Goal: Contribute content: Contribute content

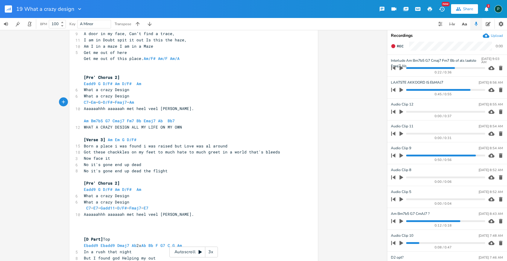
scroll to position [98, 0]
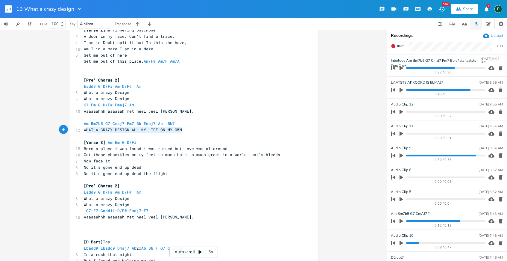
type textarea "WHAT A CRAZY DESIGN ALL MY LIFE ON MY OWN"
drag, startPoint x: 184, startPoint y: 129, endPoint x: 82, endPoint y: 131, distance: 101.8
click at [83, 131] on pre "WHAT A CRAZY DESIGN ALL MY LIFE ON MY OWN" at bounding box center [191, 130] width 216 height 6
click at [83, 120] on pre "​" at bounding box center [191, 117] width 216 height 6
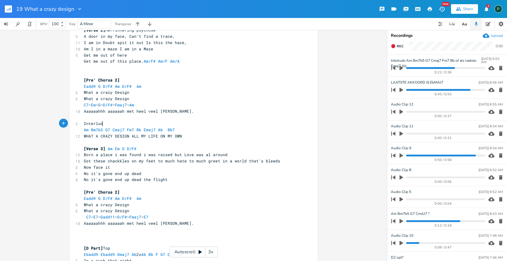
type textarea "Interlude"
type textarea "]"
type textarea "["
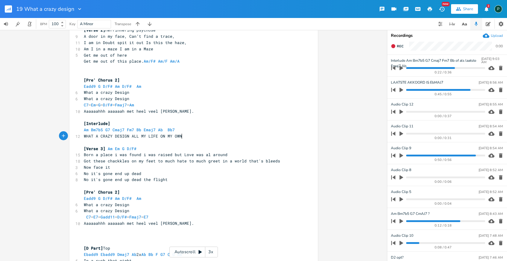
click at [181, 135] on pre "WHAT A CRAZY DESIGN ALL MY LIFE ON MY OWN" at bounding box center [191, 136] width 216 height 6
type textarea "WHAT A CRAZY DESIGN ALL MY LIFE ON MY OWN"
drag, startPoint x: 181, startPoint y: 135, endPoint x: 81, endPoint y: 139, distance: 99.7
click at [83, 139] on pre "WHAT A CRAZY DESIGN ALL MY LIFE ON MY OWN" at bounding box center [191, 136] width 216 height 6
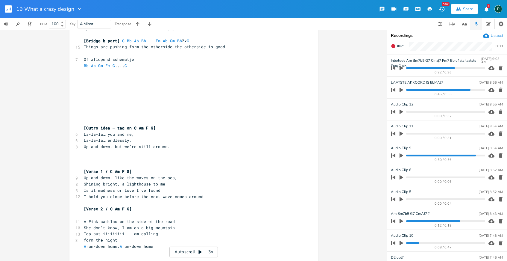
scroll to position [661, 0]
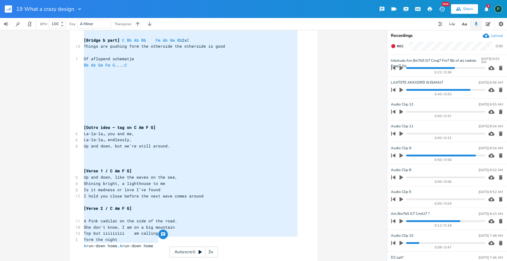
drag, startPoint x: 162, startPoint y: 239, endPoint x: 77, endPoint y: 55, distance: 202.8
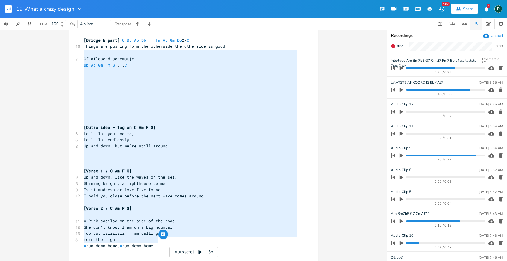
type textarea "Of aflopend schematje Bb Ab Gm Fm G .... C [Outro idea – tag on C Am F G] La-la…"
click at [128, 74] on pre "​" at bounding box center [191, 77] width 216 height 6
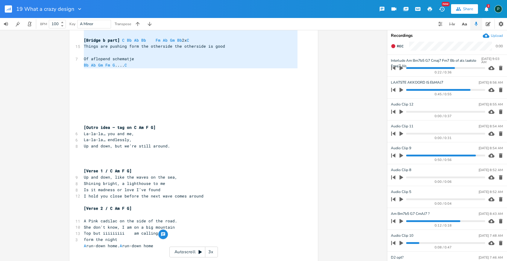
scroll to position [318, 0]
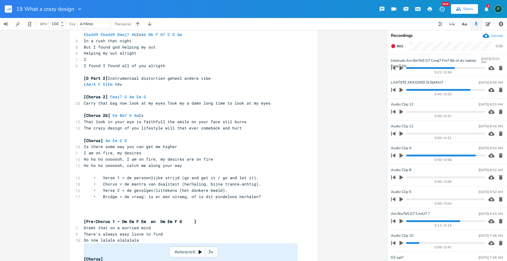
type textarea "[1l ipsu dolo s A conse adipis] Elitseddo eius Tem incid utla etdo magn Aliqu […"
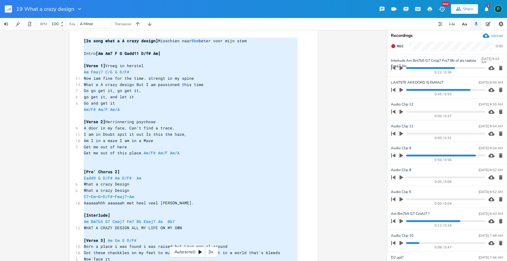
drag, startPoint x: 148, startPoint y: 71, endPoint x: 75, endPoint y: 22, distance: 88.1
click at [75, 22] on div "19 What a crazy design New Share 2 P BPM 100 Key A Minor Transpose xxxxxxxxxx […" at bounding box center [253, 130] width 507 height 261
click at [163, 137] on pre "I am in Doubt spit it out Is this the haze," at bounding box center [191, 134] width 216 height 6
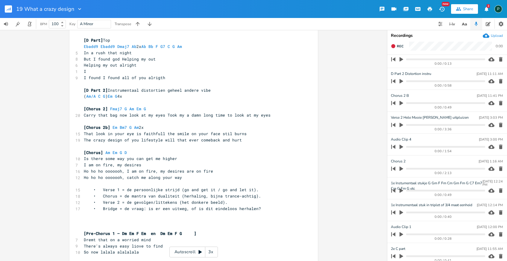
scroll to position [317, 0]
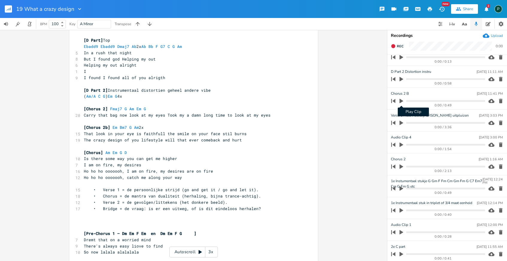
click at [399, 101] on icon "button" at bounding box center [401, 100] width 5 height 5
click at [240, 139] on pre "The crazy design of you lifestyle will that ever comeback and hurt" at bounding box center [191, 140] width 216 height 6
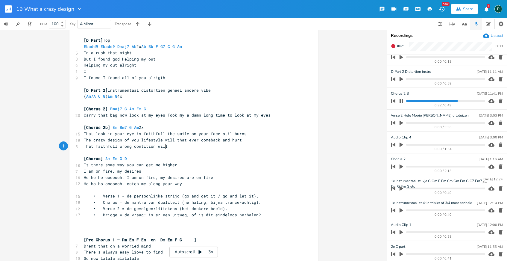
scroll to position [0, 60]
type textarea "That faithfull wrong contition will"
click at [431, 100] on progress at bounding box center [445, 101] width 79 height 2
click at [165, 146] on span "That faithfull wrong contition will" at bounding box center [126, 145] width 84 height 5
type textarea "c"
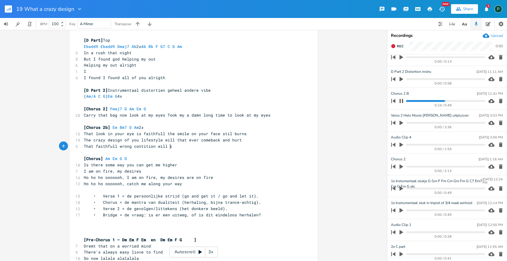
scroll to position [0, 2]
type textarea "it ever come between"
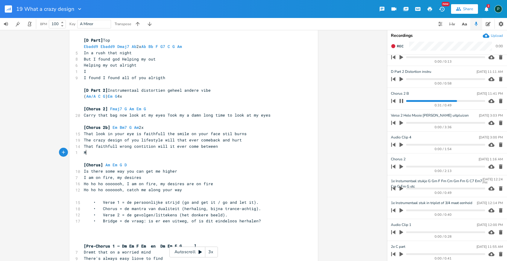
type textarea "Ma"
type textarea "My baby and me my baby and my will it ever be"
click at [85, 152] on span "My baby and me my baby and my will it ever be" at bounding box center [138, 152] width 108 height 5
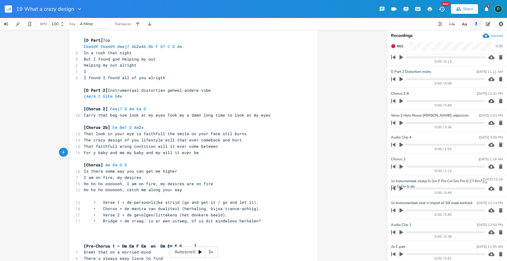
type textarea "For n"
type textarea "m"
click at [123, 154] on span "For my baby and me my baby and my will it ever be" at bounding box center [142, 152] width 117 height 5
type textarea "y"
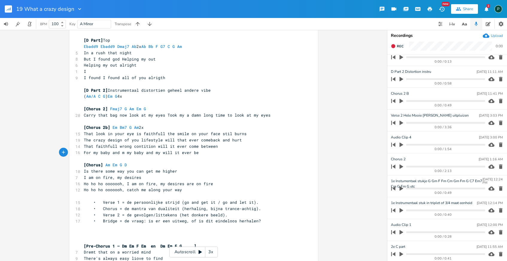
scroll to position [0, 2]
click at [131, 155] on pre "For my baby and my my baby and my will it ever be" at bounding box center [191, 152] width 216 height 6
type textarea "e my"
click at [400, 98] on icon "button" at bounding box center [401, 100] width 5 height 5
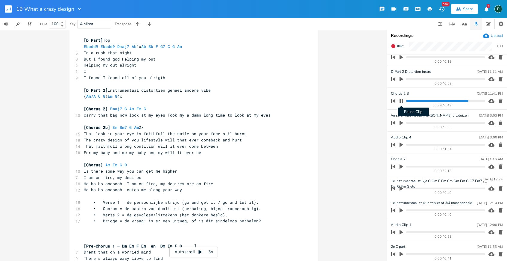
click at [403, 101] on icon "button" at bounding box center [402, 101] width 4 height 4
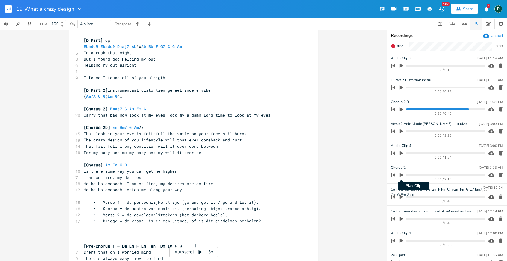
click at [401, 174] on icon "button" at bounding box center [402, 175] width 4 height 4
click at [401, 175] on icon "button" at bounding box center [401, 174] width 5 height 5
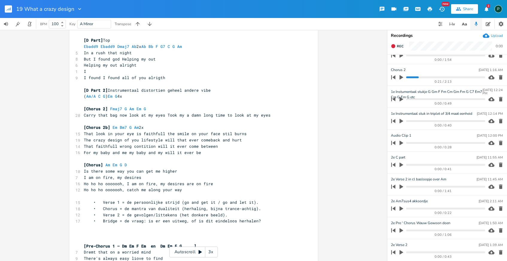
scroll to position [406, 0]
click at [402, 142] on icon "button" at bounding box center [402, 142] width 4 height 4
type input "Chorus"
click at [145, 164] on pre "[Chorus] Am Em G D" at bounding box center [191, 165] width 216 height 6
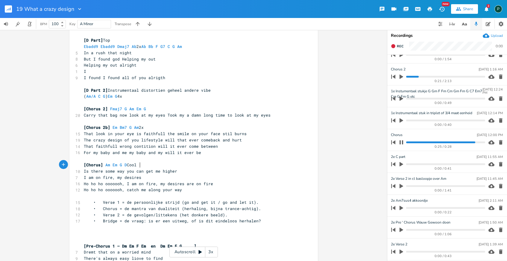
type textarea "Cool"
click at [400, 143] on icon "button" at bounding box center [402, 142] width 4 height 4
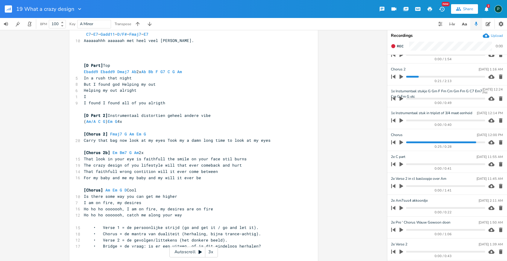
scroll to position [280, 0]
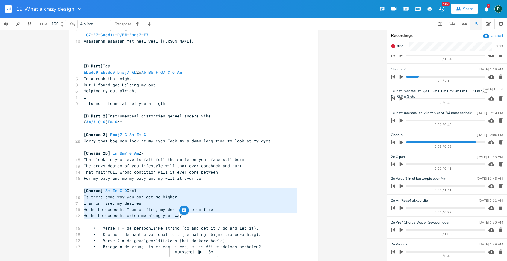
type textarea "[Chorus] Am Em G D Cool Is there some way you can get me higher I am on fire, m…"
drag, startPoint x: 208, startPoint y: 218, endPoint x: 79, endPoint y: 187, distance: 132.8
click at [79, 187] on div "[Chorus] Am Em G D Cool Is there some way you can get me higher I am on fire, m…" at bounding box center [193, 204] width 248 height 903
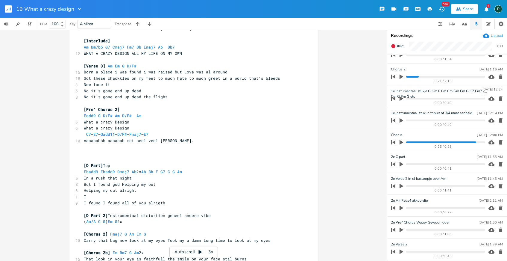
scroll to position [155, 0]
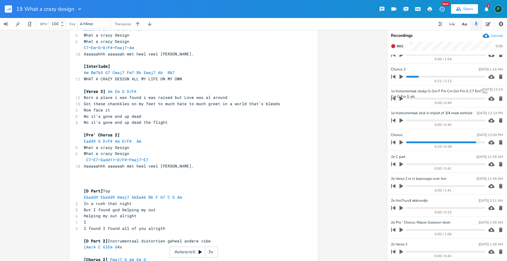
click at [91, 179] on pre "​" at bounding box center [191, 178] width 216 height 6
paste textarea "OWN"
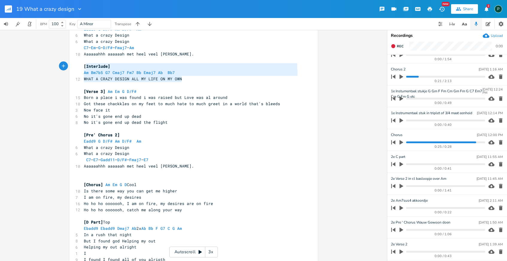
type textarea "[Interlude] Am Bm7b5 G7 Cmaj7 Fm7 Bb Emaj7 Ab Bb7 WHAT A CRAZY DESIGN ALL MY LI…"
drag, startPoint x: 186, startPoint y: 81, endPoint x: 73, endPoint y: 64, distance: 113.7
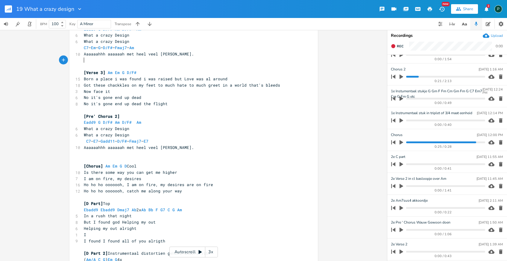
click at [92, 152] on pre "​" at bounding box center [191, 153] width 216 height 6
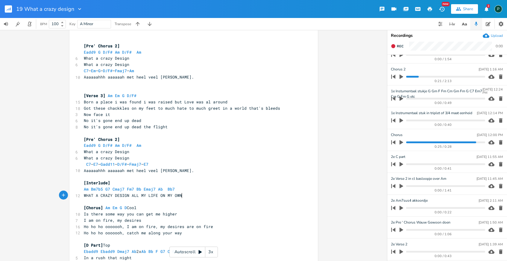
scroll to position [137, 0]
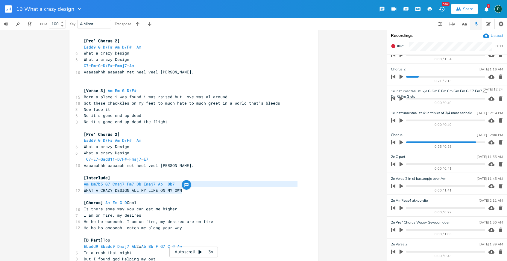
type textarea "[Interlude] Am Bm7b5 G7 Cmaj7 Fm7 Bb Emaj7 Ab Bb7 WHAT A CRAZY DESIGN ALL MY LI…"
drag, startPoint x: 189, startPoint y: 191, endPoint x: 71, endPoint y: 179, distance: 118.8
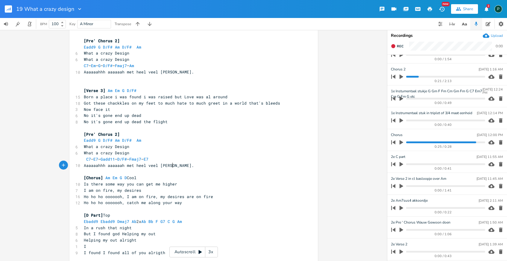
click at [93, 209] on pre "​" at bounding box center [191, 209] width 216 height 6
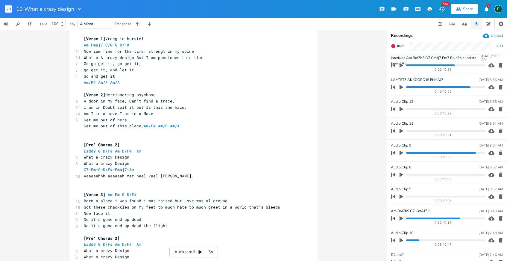
scroll to position [0, 0]
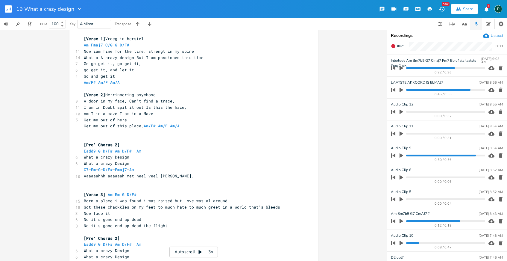
click at [407, 68] on progress at bounding box center [445, 68] width 79 height 2
click at [402, 68] on icon "button" at bounding box center [402, 68] width 4 height 4
click at [402, 68] on icon "button" at bounding box center [401, 68] width 5 height 5
click at [396, 47] on button "Rec" at bounding box center [396, 46] width 17 height 10
click at [396, 47] on button "End" at bounding box center [397, 46] width 18 height 10
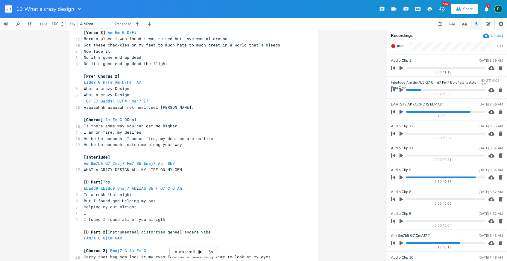
click at [177, 163] on pre "Am Bm7b5 G7 Cmaj7 Fm7 Bb Emaj7 Ab Bb7" at bounding box center [191, 163] width 216 height 6
type textarea "G7 Aa"
type textarea "n"
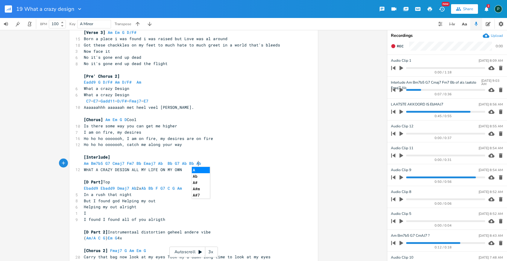
scroll to position [0, 15]
type textarea "b Bb Ab"
click at [467, 67] on progress at bounding box center [445, 68] width 79 height 2
click at [403, 68] on icon "button" at bounding box center [402, 68] width 4 height 4
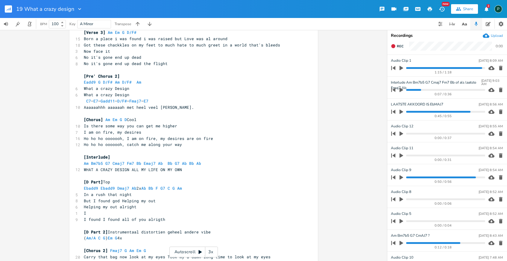
click at [204, 163] on pre "Am Bm7b5 G7 Cmaj7 Fm7 Bb Emaj7 Ab Bb G7 Ab Bb Ab" at bounding box center [191, 163] width 216 height 6
click at [190, 164] on span "Am Bm7b5 G7 Cmaj7 Fm7 Bb Emaj7 Ab Bb G7 Ab Bb Ab" at bounding box center [144, 162] width 120 height 5
type textarea "V"
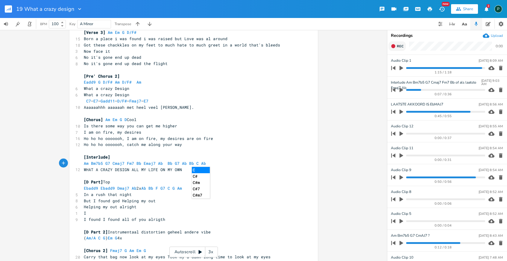
type textarea "C"
click at [401, 47] on span "Rec" at bounding box center [400, 46] width 7 height 4
click at [401, 47] on span "End" at bounding box center [400, 46] width 7 height 4
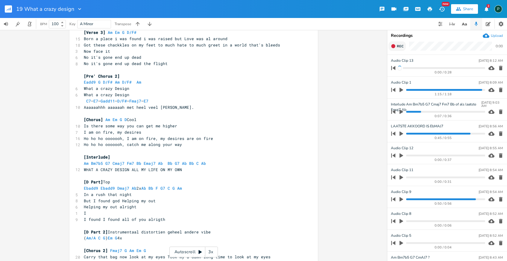
click at [401, 47] on span "Rec" at bounding box center [400, 46] width 7 height 4
click at [400, 47] on span "End" at bounding box center [400, 46] width 7 height 4
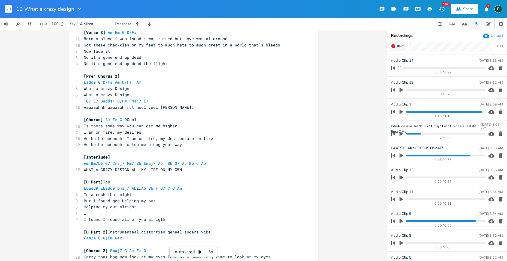
click at [400, 47] on span "Rec" at bounding box center [400, 46] width 7 height 4
click at [400, 47] on span "End" at bounding box center [400, 46] width 7 height 4
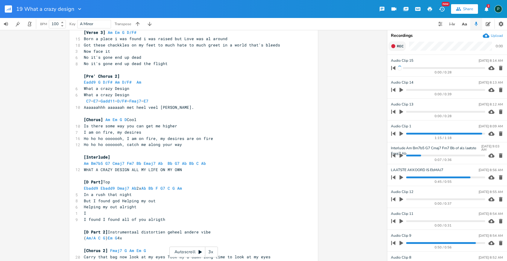
click at [400, 47] on span "Rec" at bounding box center [400, 46] width 7 height 4
click at [400, 47] on span "End" at bounding box center [400, 46] width 7 height 4
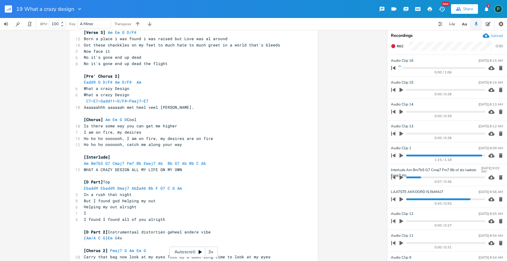
click at [413, 62] on div "Audio Clip [DATE] 8:15 AM" at bounding box center [447, 60] width 112 height 5
type input "W"
type input "Interlude incl D part"
click at [77, 8] on icon "button" at bounding box center [80, 9] width 6 height 6
click at [87, 18] on span "Edit Rename" at bounding box center [84, 17] width 19 height 4
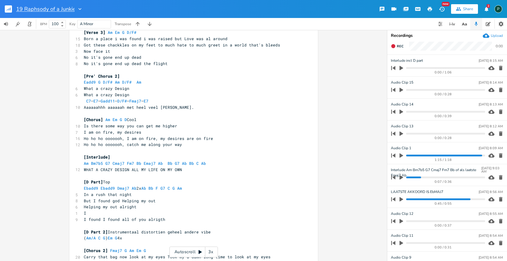
click at [58, 9] on input "19 Raphsody of a Junkie" at bounding box center [45, 8] width 58 height 5
type input "19 Raphsody of a' Junkie"
drag, startPoint x: 75, startPoint y: 8, endPoint x: 25, endPoint y: 9, distance: 49.7
click at [25, 9] on input "19 Raphsody of a' Junkie" at bounding box center [46, 8] width 60 height 5
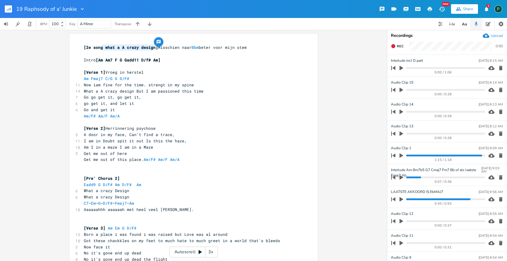
type textarea "what a A crazy design"
drag, startPoint x: 152, startPoint y: 48, endPoint x: 104, endPoint y: 48, distance: 48.2
click at [104, 48] on span "[2e song what a A crazy design]" at bounding box center [121, 47] width 74 height 5
paste textarea
type textarea "2e song"
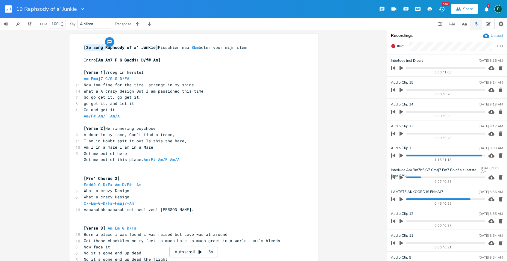
drag, startPoint x: 102, startPoint y: 48, endPoint x: 84, endPoint y: 48, distance: 18.0
click at [84, 48] on span "[2e song Raphsody of a' Junkie]" at bounding box center [121, 47] width 74 height 5
click at [198, 73] on pre "[Verse 1] Vroeg in herstel" at bounding box center [191, 72] width 216 height 6
click at [409, 154] on progress at bounding box center [445, 155] width 79 height 2
click at [399, 154] on icon "button" at bounding box center [401, 155] width 5 height 5
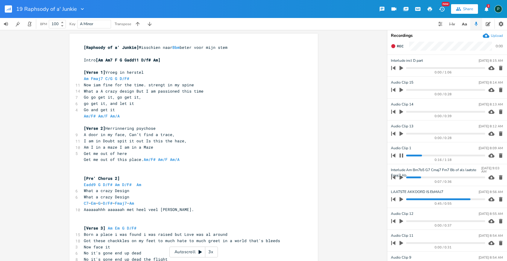
click at [401, 91] on icon "button" at bounding box center [401, 89] width 5 height 5
click at [402, 155] on icon "button" at bounding box center [401, 155] width 5 height 5
click at [401, 90] on icon "button" at bounding box center [401, 89] width 5 height 5
click at [401, 111] on icon "button" at bounding box center [402, 112] width 4 height 4
click at [400, 133] on icon "button" at bounding box center [402, 133] width 4 height 4
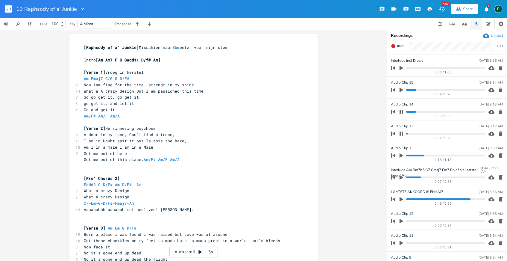
click at [402, 111] on icon "button" at bounding box center [402, 112] width 4 height 4
click at [402, 131] on icon "button" at bounding box center [402, 133] width 4 height 4
click at [498, 88] on icon "button" at bounding box center [501, 90] width 6 height 6
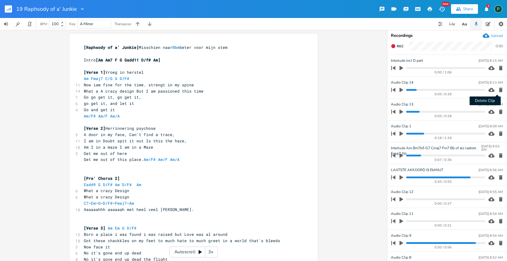
click at [499, 91] on icon "button" at bounding box center [501, 90] width 4 height 4
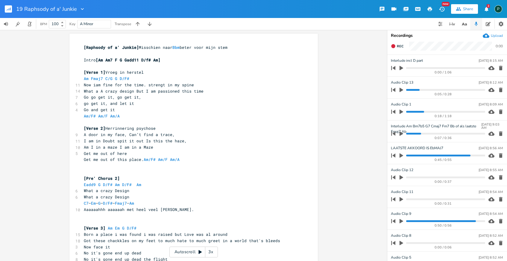
click at [499, 91] on icon "button" at bounding box center [501, 90] width 4 height 4
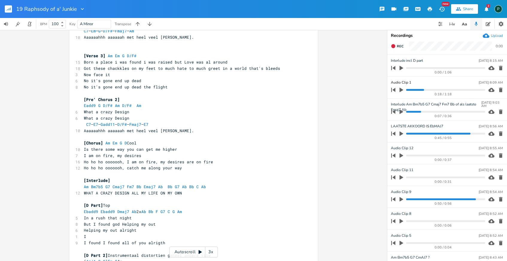
click at [125, 142] on span "[Chorus] Am Em G D Cool" at bounding box center [110, 142] width 53 height 5
type textarea "E"
type textarea "e"
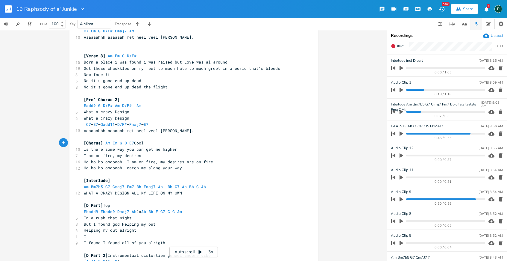
type textarea "E7"
click at [401, 91] on icon "button" at bounding box center [401, 89] width 5 height 5
click at [406, 90] on progress at bounding box center [445, 90] width 79 height 2
type input "Overgang"
type input "Interlude b incl D part"
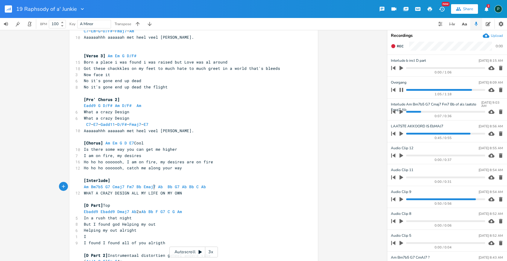
click at [153, 187] on span "Am Bm7b5 G7 Cmaj7 Fm7 Bb Emaj7 Ab Bb G7 Ab Bb C Ab" at bounding box center [146, 186] width 124 height 5
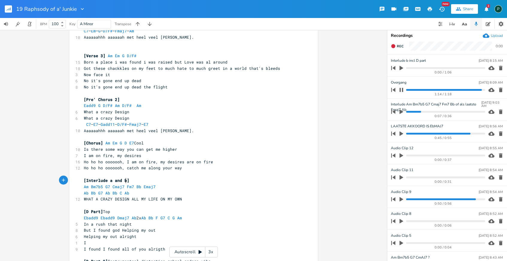
type textarea "a and b"
click at [187, 185] on pre "Am Bm7b5 G7 Cmaj7 Fm7 Bb Emaj7" at bounding box center [191, 186] width 216 height 6
click at [407, 83] on div "Overgang [DATE] 8:09 AM" at bounding box center [447, 82] width 112 height 5
type input "Overgang Chorus interlude"
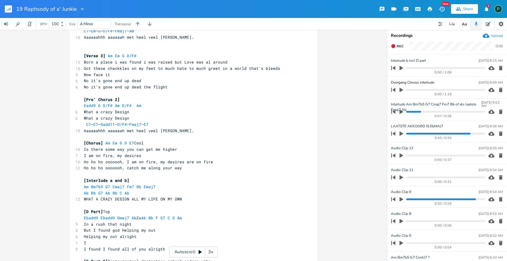
click at [365, 89] on div "xxxxxxxxxx [Raphsody of a' Junkie] Misschien naar Bbm beter voor mijn stem ​ In…" at bounding box center [193, 145] width 387 height 231
click at [400, 90] on icon "button" at bounding box center [402, 90] width 4 height 4
click at [401, 90] on icon "button" at bounding box center [401, 89] width 5 height 5
